Goal: Information Seeking & Learning: Learn about a topic

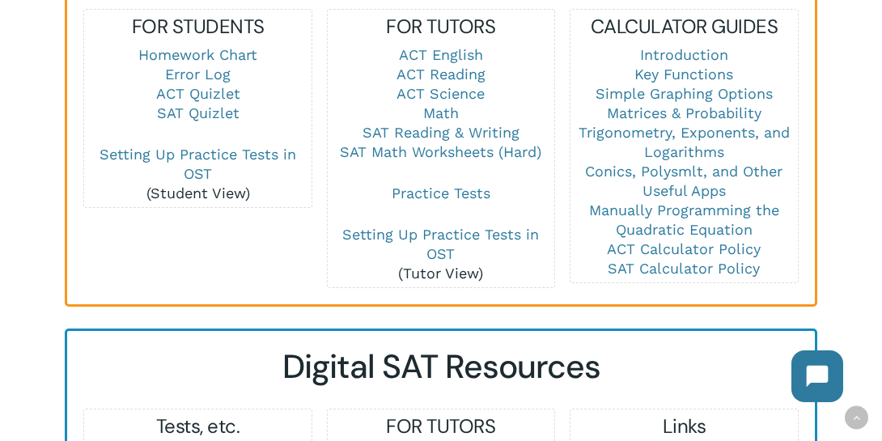
scroll to position [1234, 0]
click at [446, 105] on link "Math" at bounding box center [441, 113] width 36 height 17
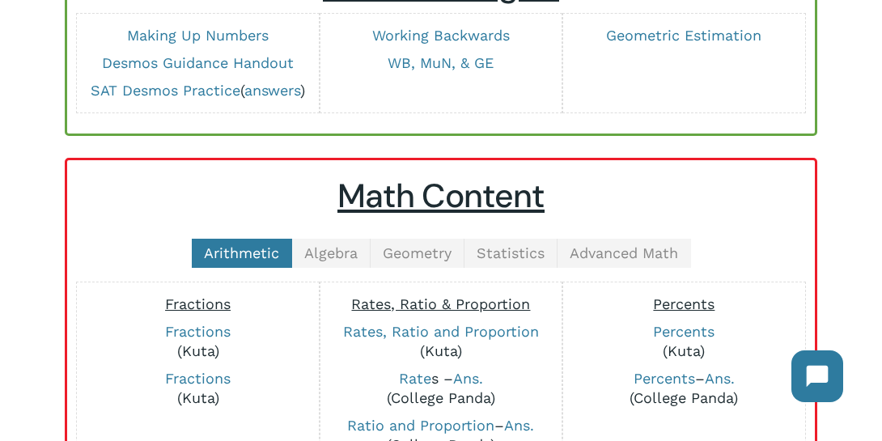
scroll to position [243, 0]
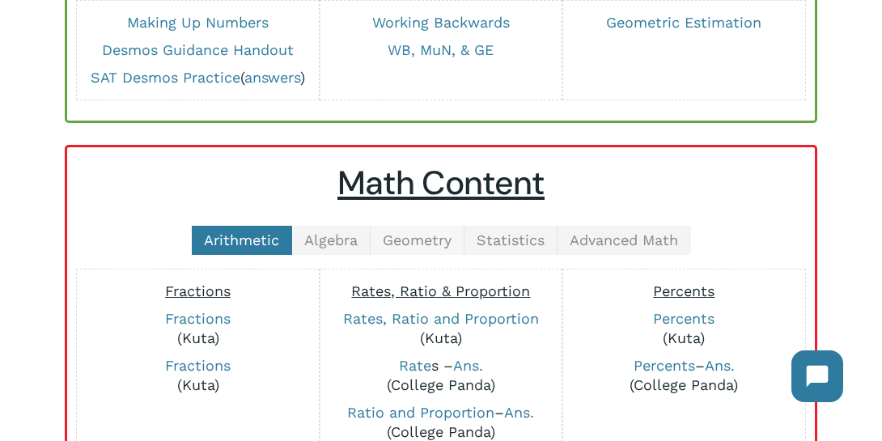
click at [424, 240] on span "Geometry" at bounding box center [417, 239] width 69 height 17
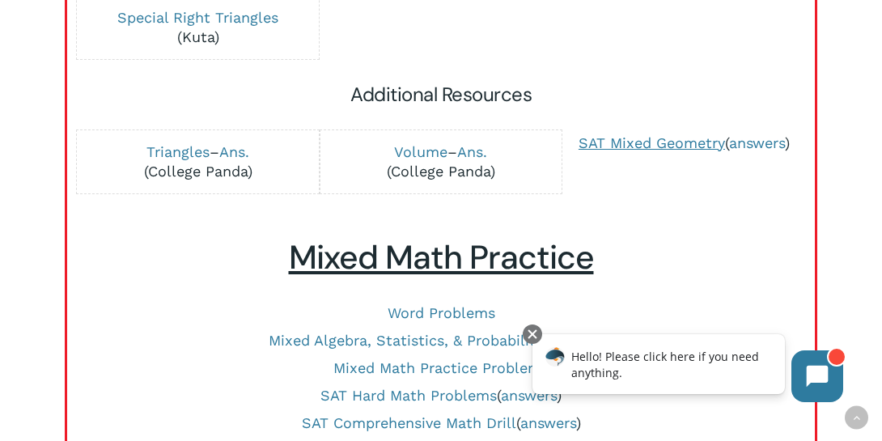
scroll to position [1072, 0]
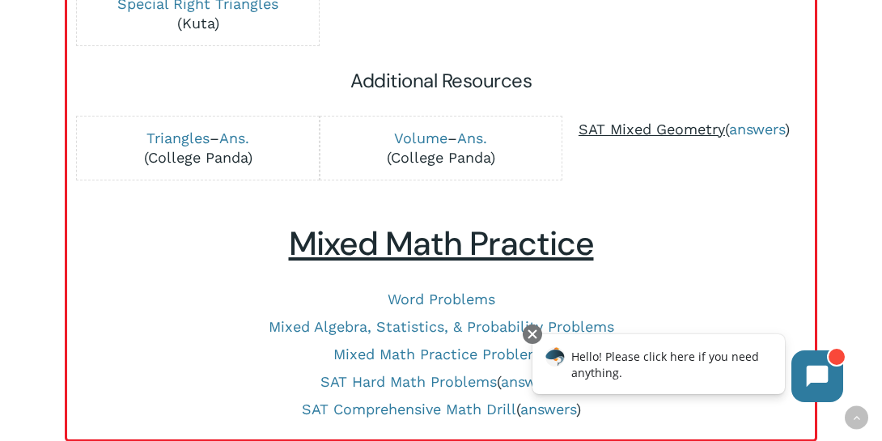
click at [673, 121] on span "SAT Mixed Geometry" at bounding box center [652, 129] width 147 height 17
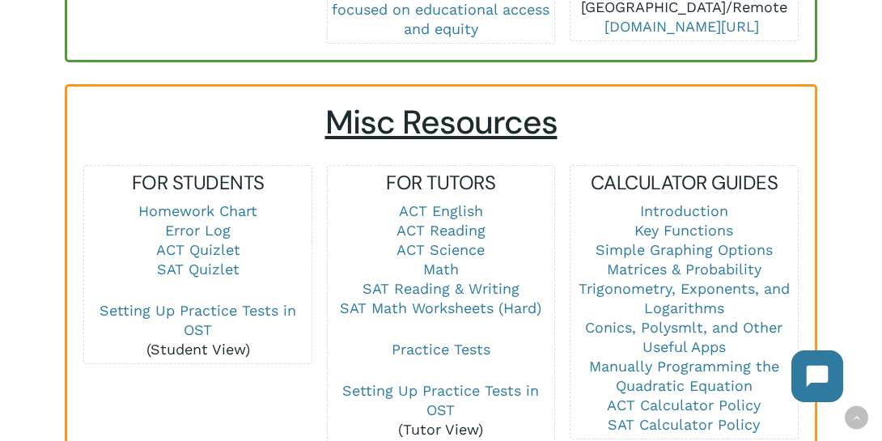
scroll to position [1062, 0]
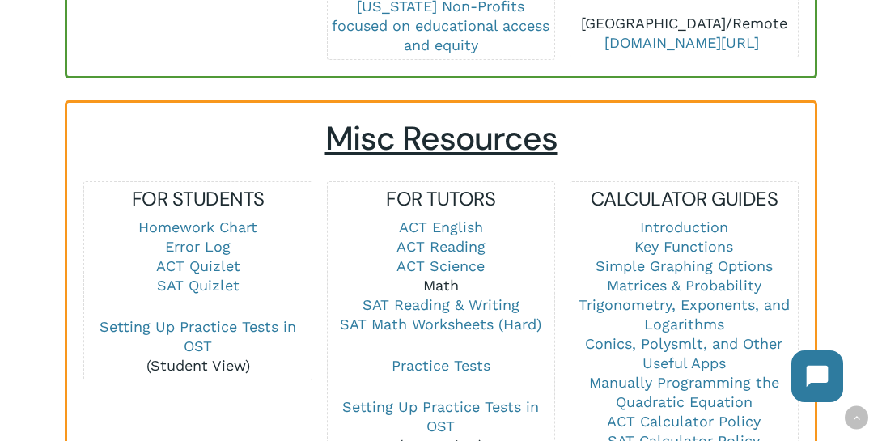
click at [440, 277] on link "Math" at bounding box center [441, 285] width 36 height 17
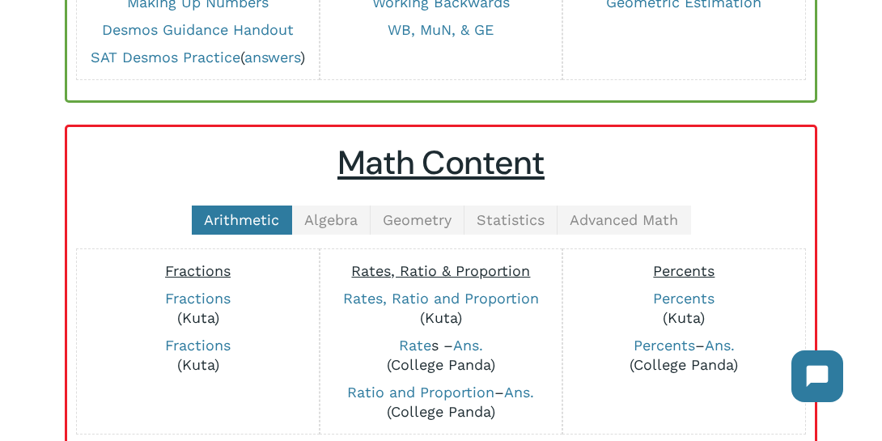
scroll to position [266, 0]
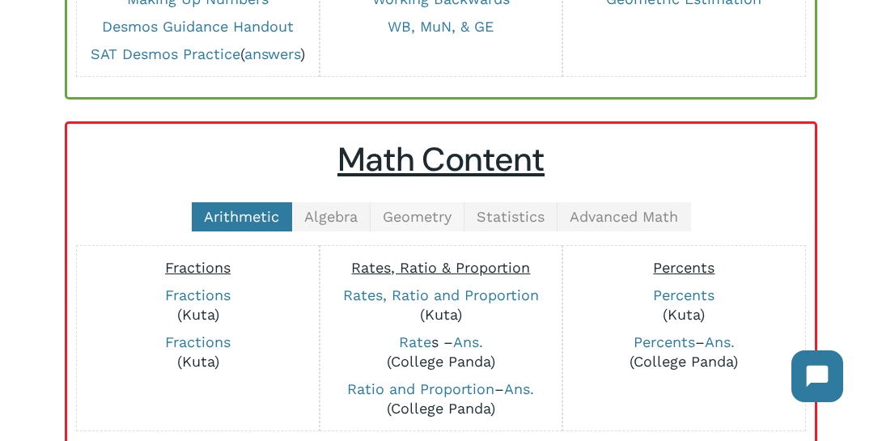
click at [410, 209] on span "Geometry" at bounding box center [417, 216] width 69 height 17
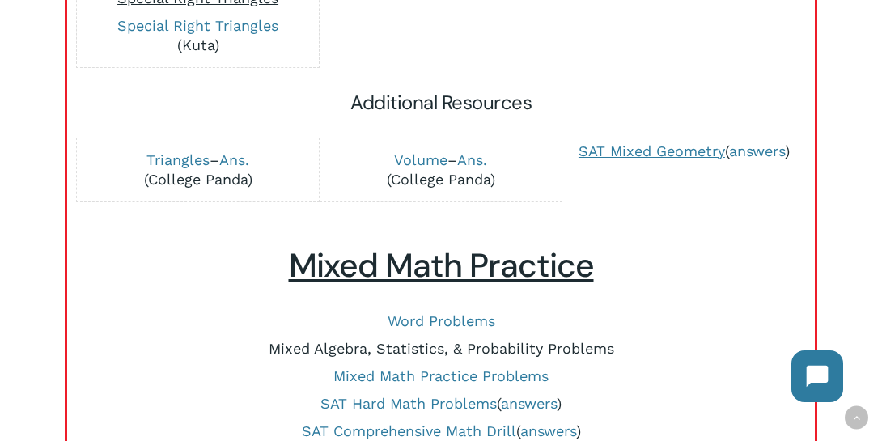
scroll to position [1048, 0]
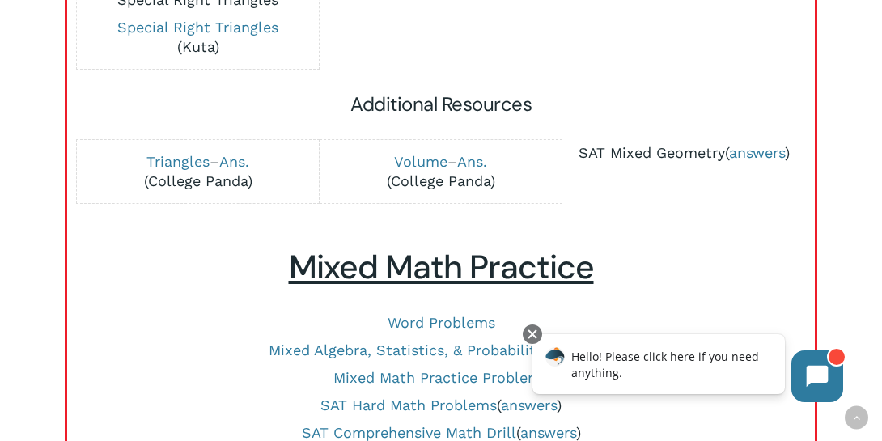
click at [651, 144] on span "SAT Mixed Geometry" at bounding box center [652, 152] width 147 height 17
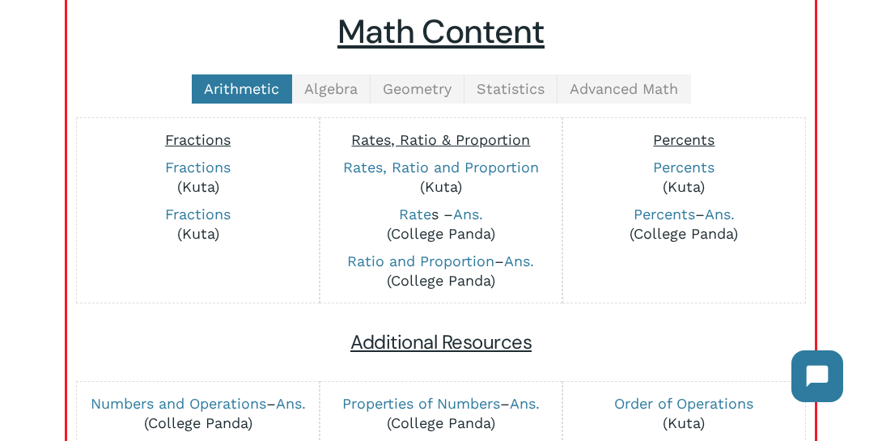
scroll to position [389, 0]
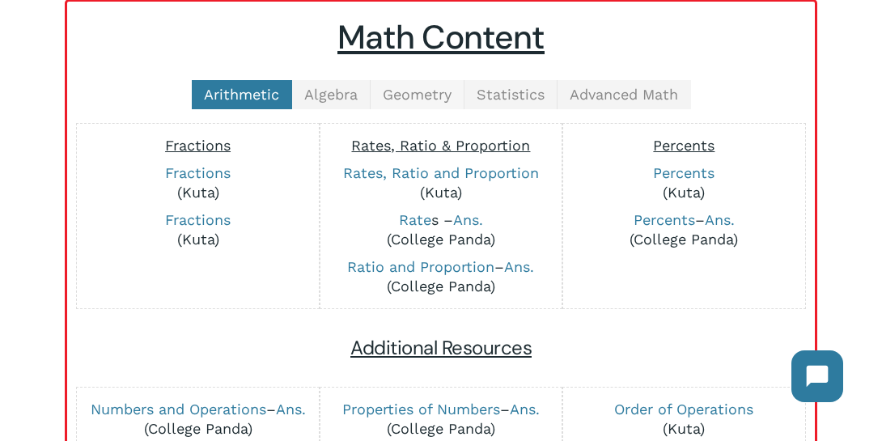
click at [403, 95] on span "Geometry" at bounding box center [417, 94] width 69 height 17
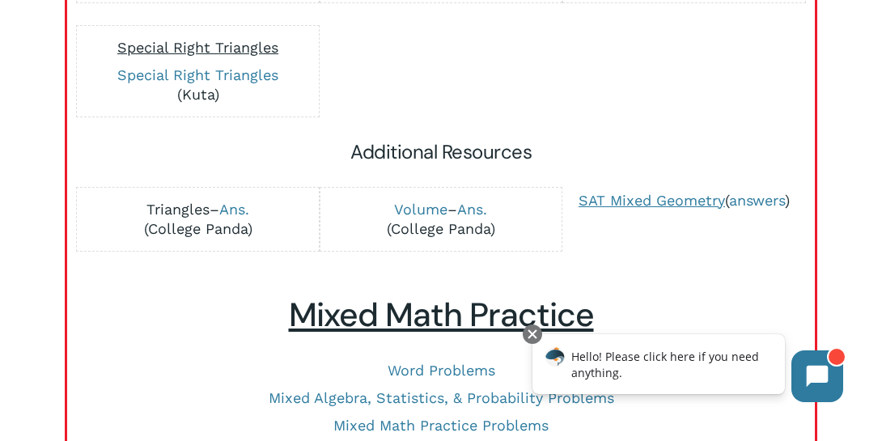
scroll to position [1009, 0]
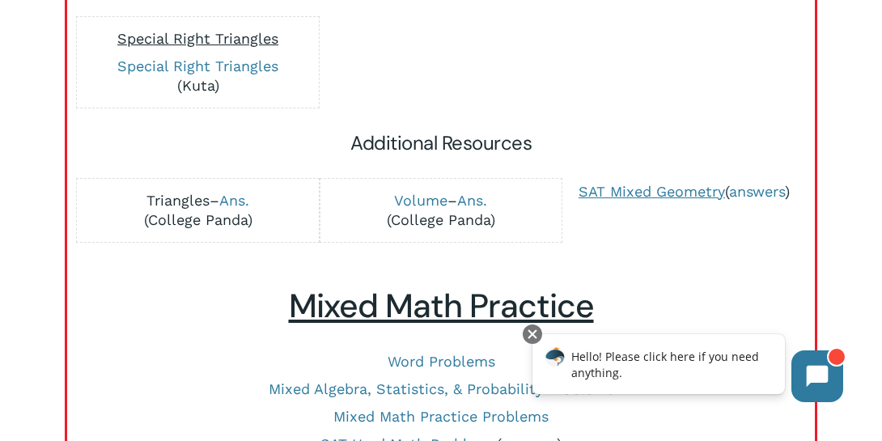
click at [187, 192] on link "Triangles" at bounding box center [178, 200] width 63 height 17
